Goal: Find contact information: Find contact information

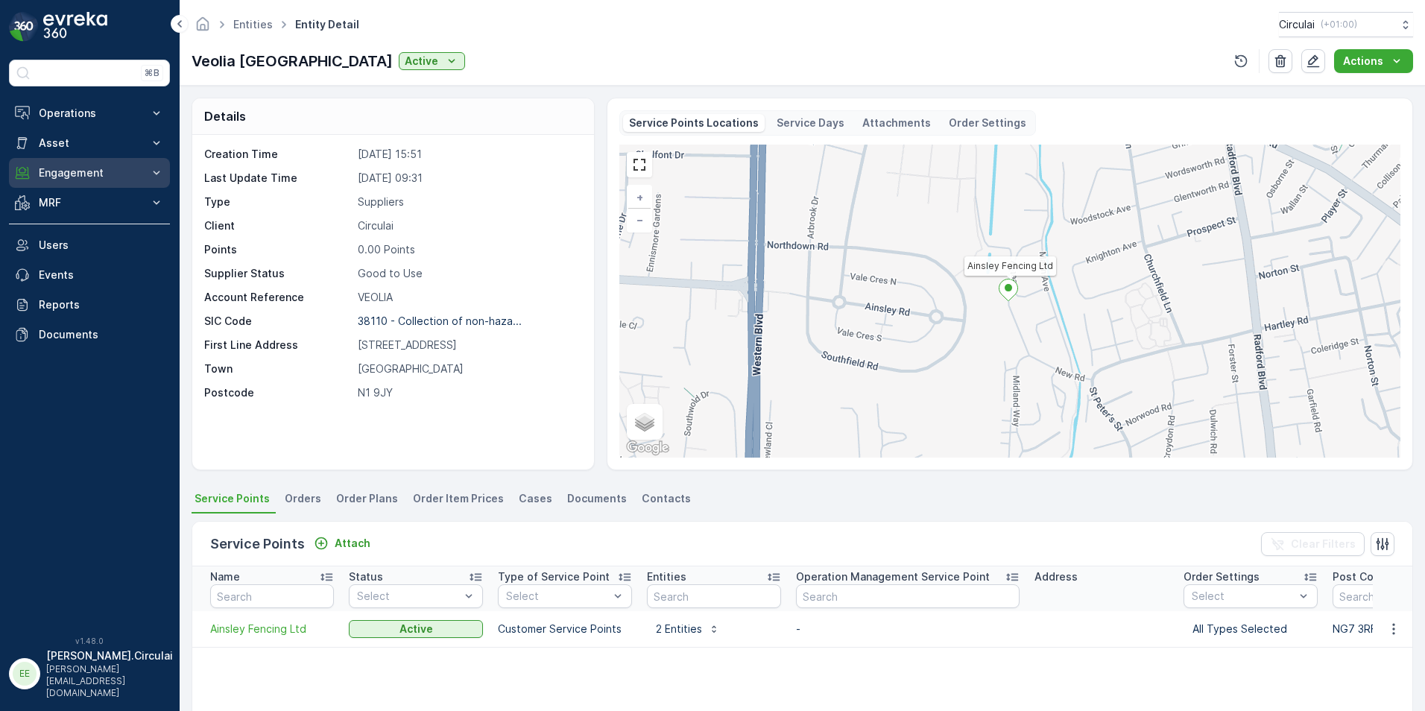
click at [136, 181] on button "Engagement" at bounding box center [89, 173] width 161 height 30
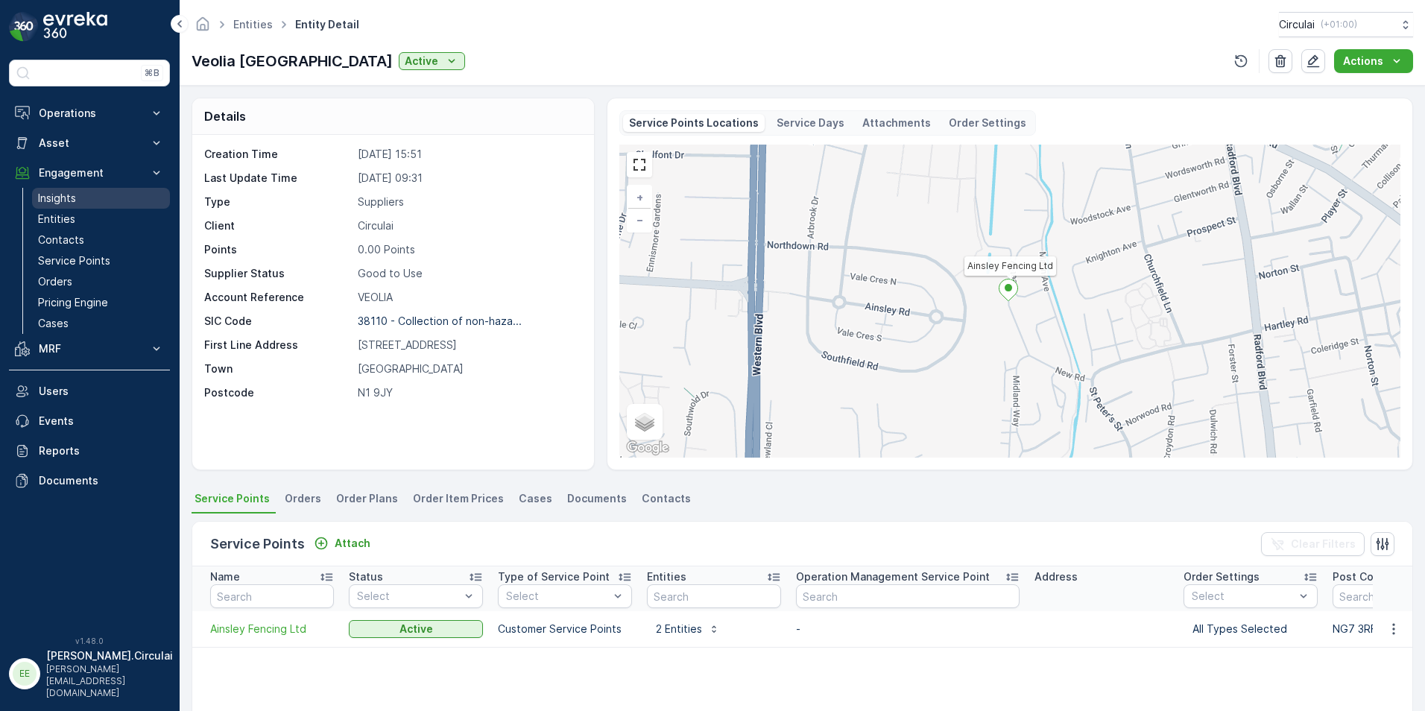
click at [84, 204] on link "Insights" at bounding box center [101, 198] width 138 height 21
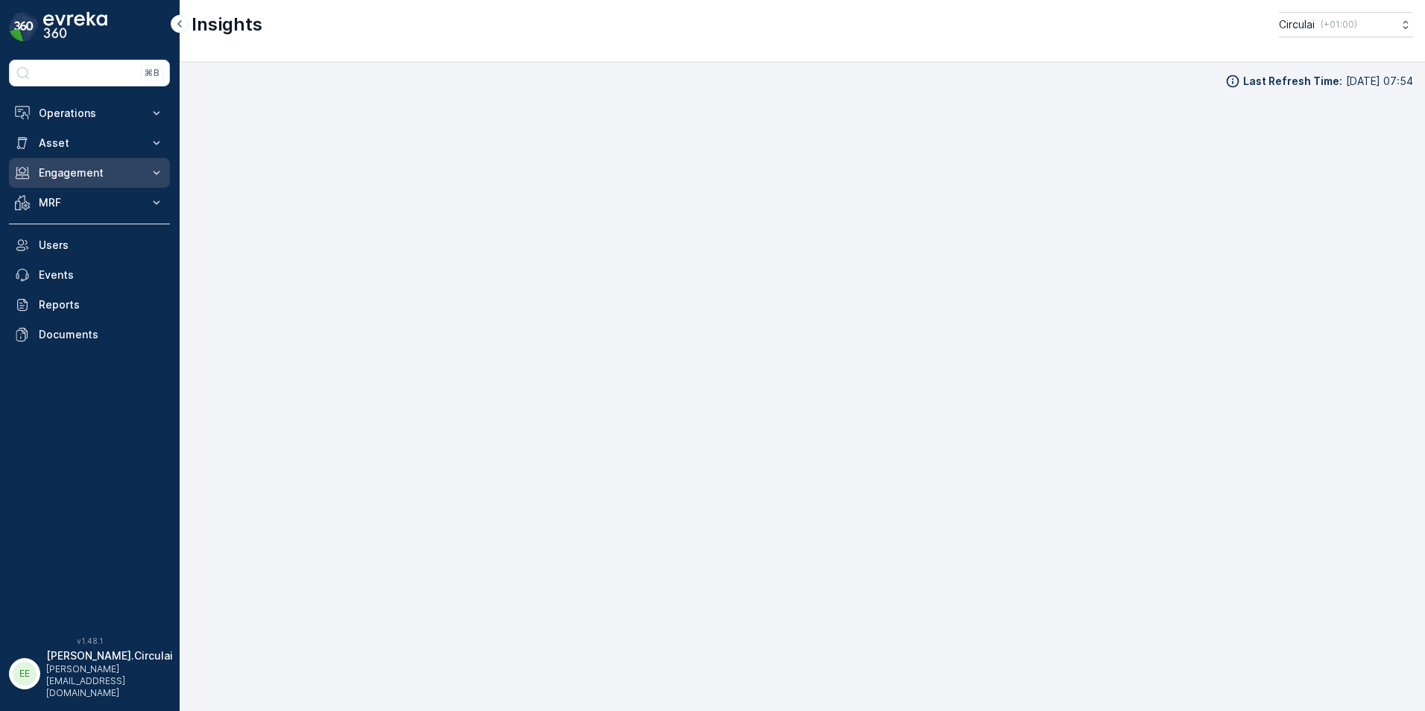
click at [90, 177] on p "Engagement" at bounding box center [89, 172] width 101 height 15
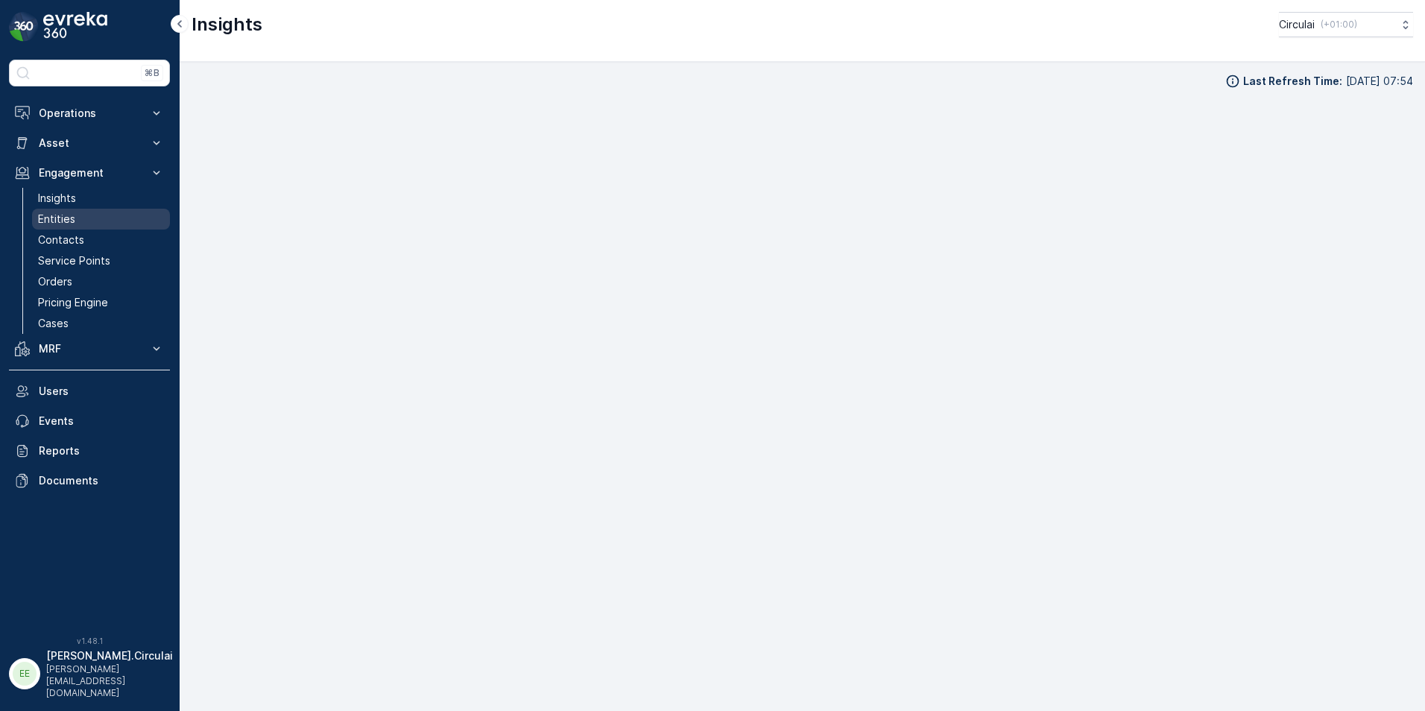
click at [81, 218] on link "Entities" at bounding box center [101, 219] width 138 height 21
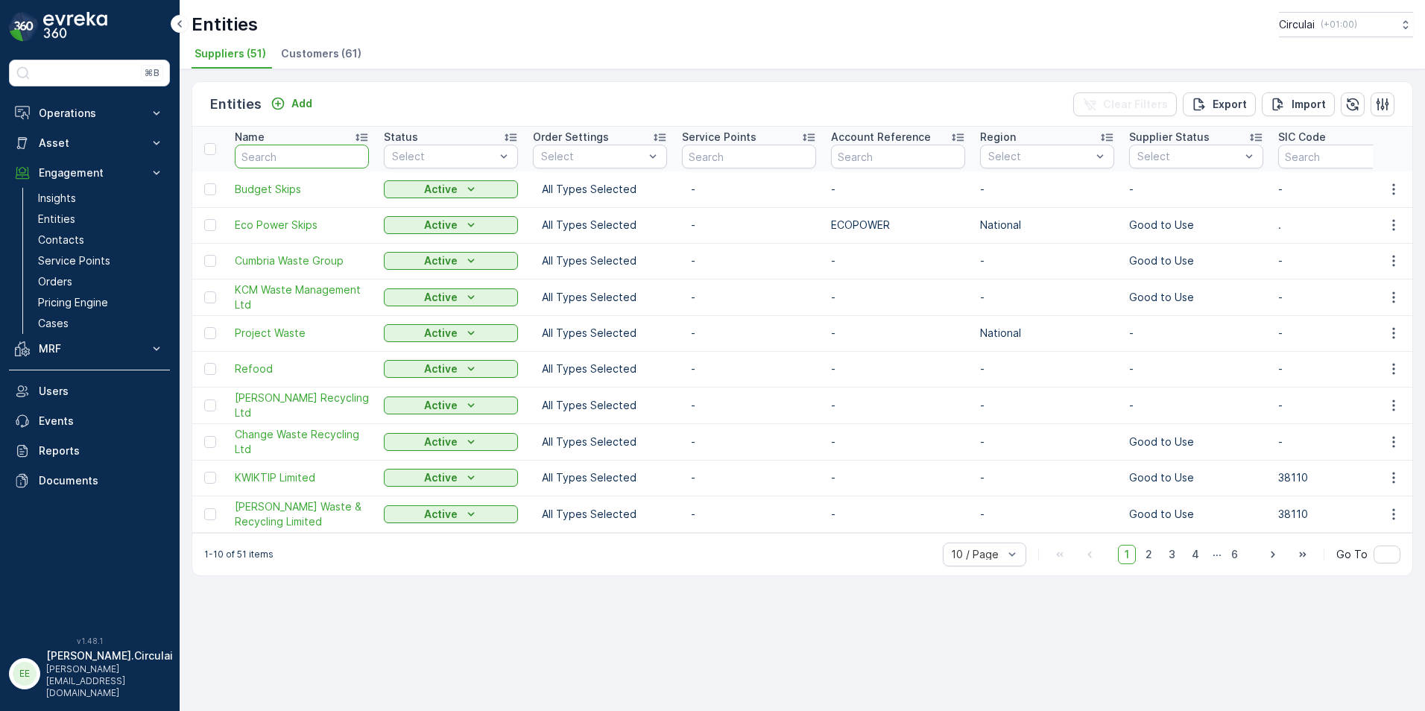
click at [328, 151] on input "text" at bounding box center [302, 157] width 134 height 24
type input "olleco"
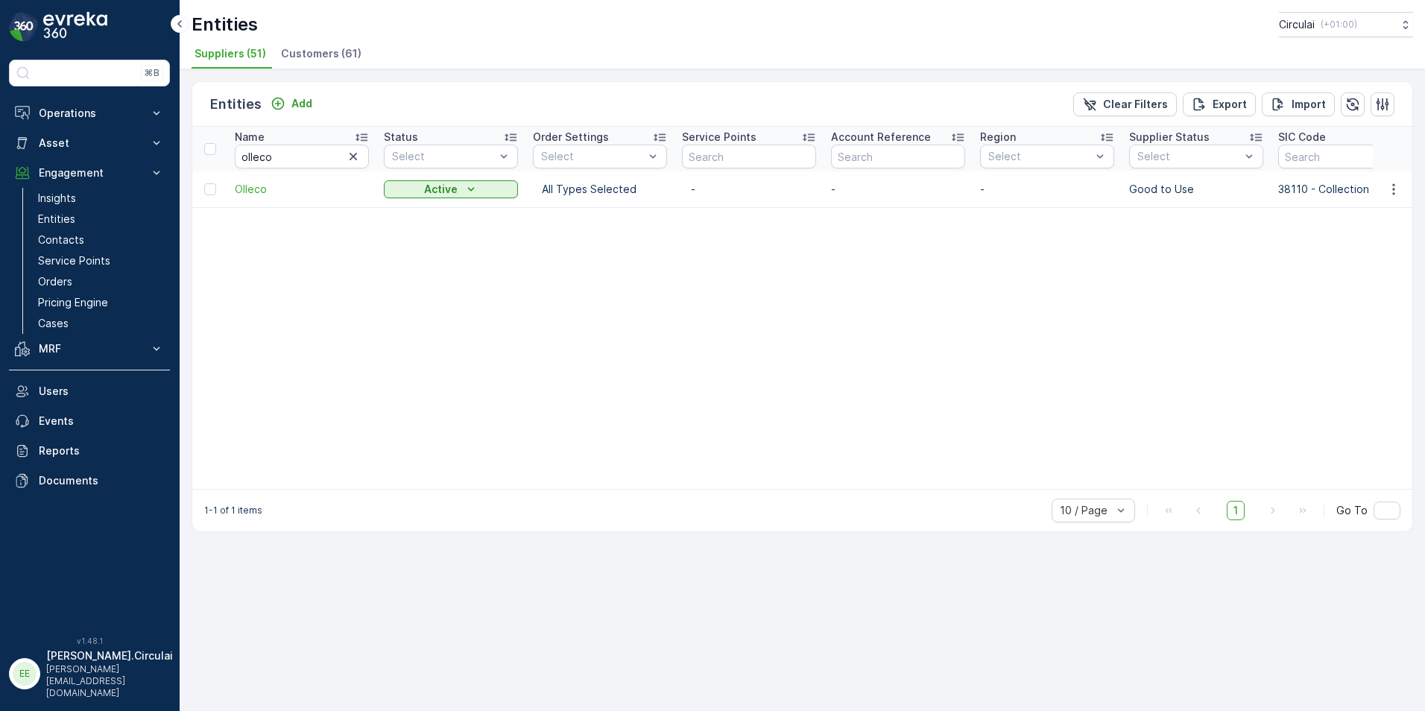
click at [244, 180] on td "Olleco" at bounding box center [301, 189] width 149 height 36
click at [244, 188] on span "Olleco" at bounding box center [302, 189] width 134 height 15
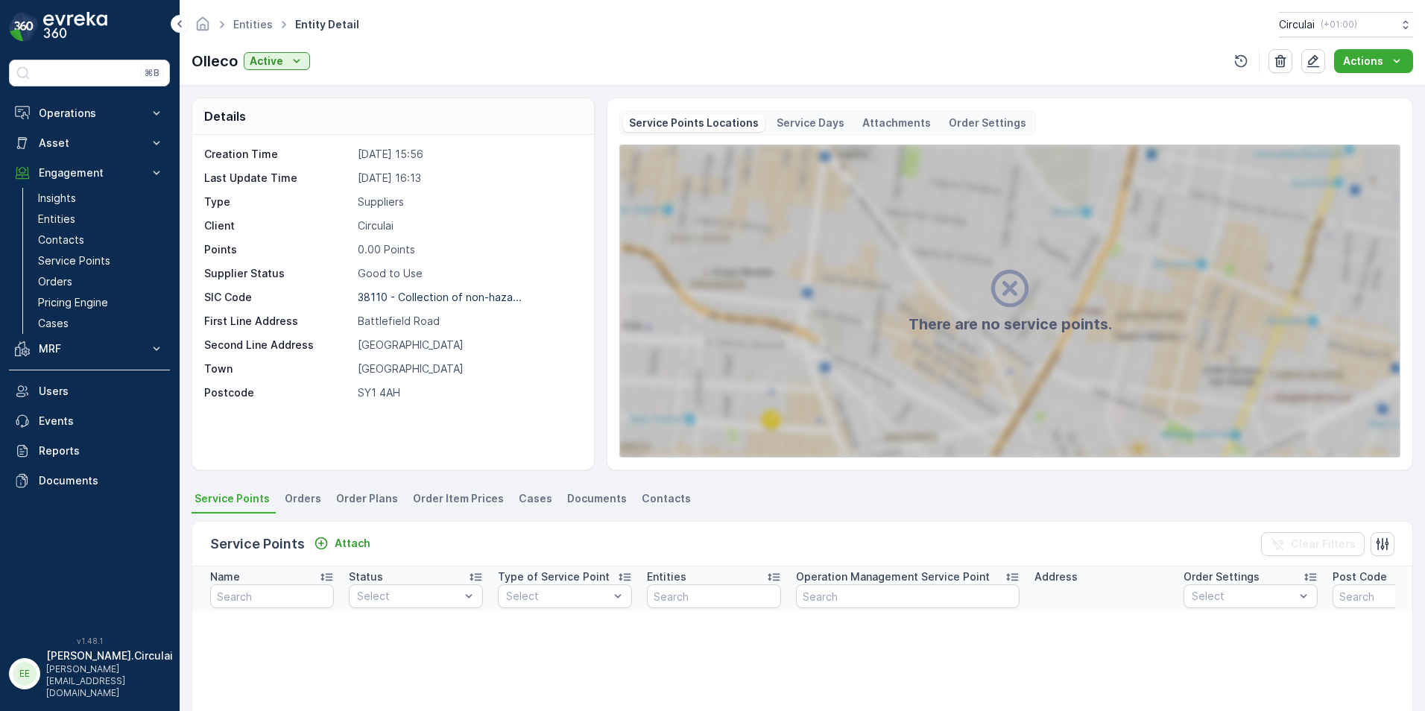
click at [666, 492] on span "Contacts" at bounding box center [666, 498] width 49 height 15
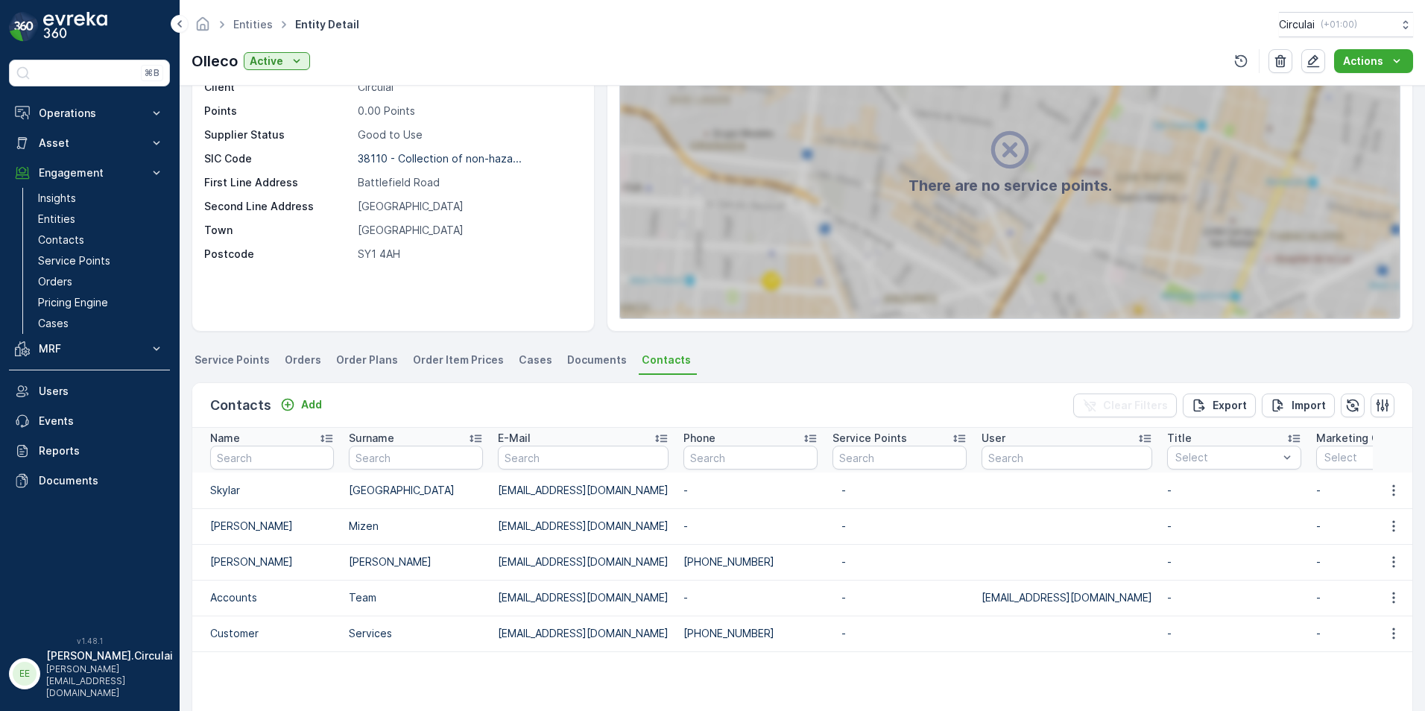
scroll to position [149, 0]
